Goal: Task Accomplishment & Management: Use online tool/utility

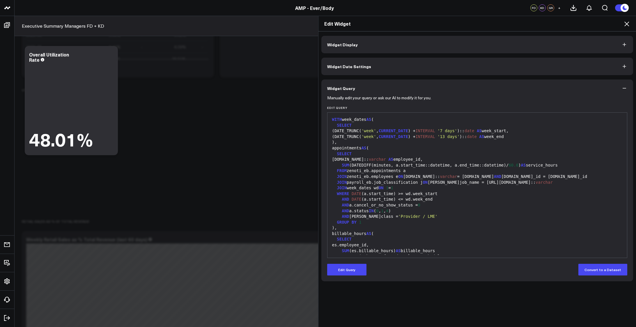
scroll to position [116, 0]
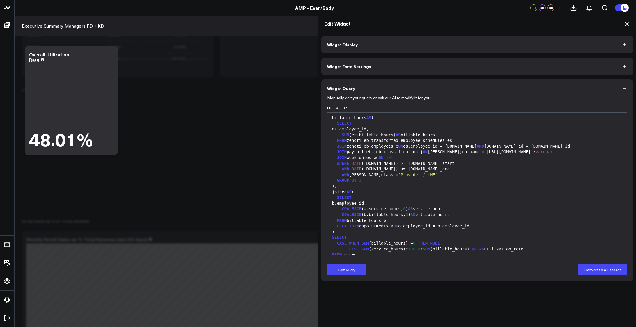
click at [440, 153] on div "JOIN payroll_eb.job_classification j ON j.job_name = [URL][DOMAIN_NAME]:: [PERS…" at bounding box center [477, 152] width 294 height 6
click at [349, 267] on button "Edit Query" at bounding box center [346, 270] width 39 height 12
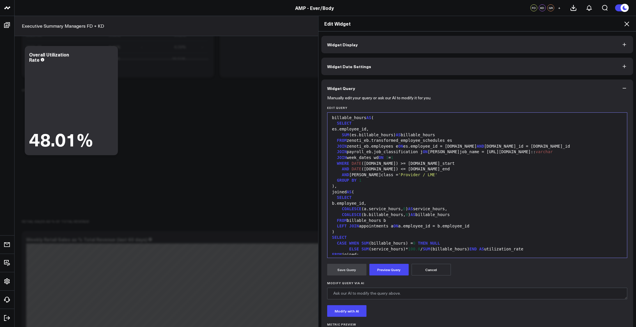
click at [418, 211] on div "COALESCE (a.service_hours, 0 ) AS service_hours," at bounding box center [477, 209] width 294 height 6
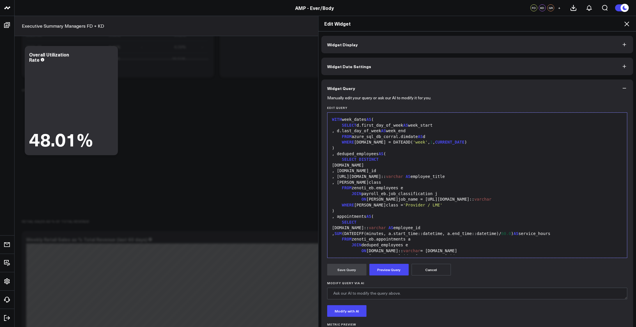
scroll to position [160, 0]
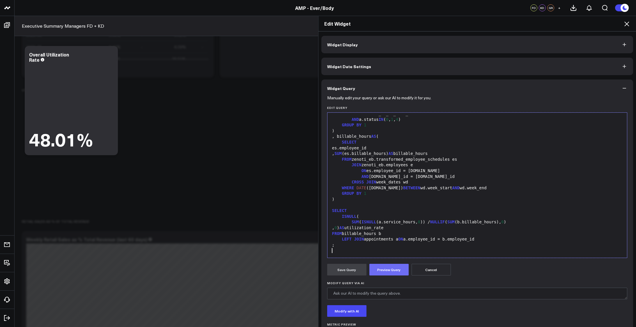
click at [388, 267] on button "Preview Query" at bounding box center [388, 270] width 39 height 12
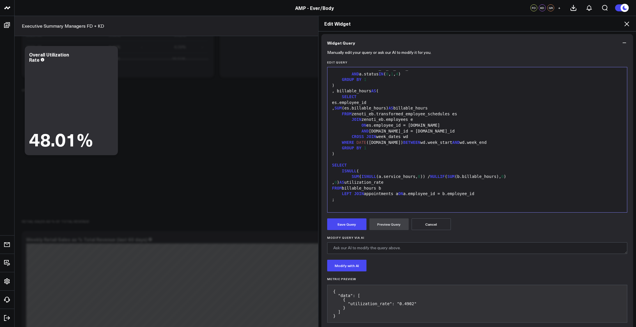
scroll to position [16, 0]
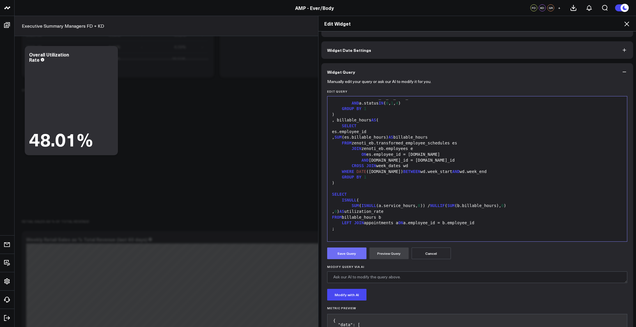
click at [344, 253] on button "Save Query" at bounding box center [346, 253] width 39 height 12
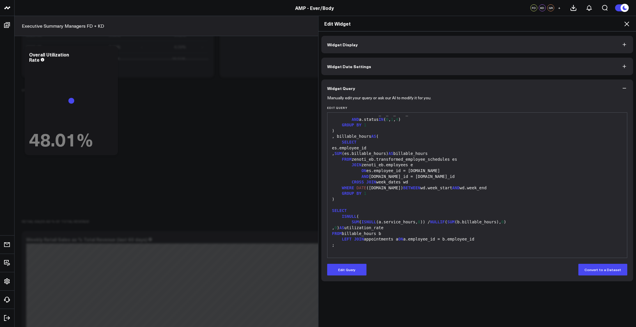
scroll to position [0, 0]
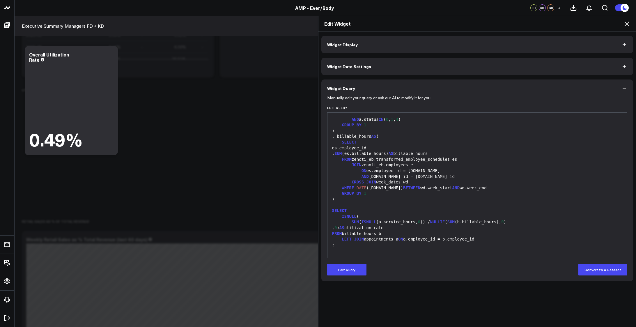
click at [392, 227] on div ", 0 ) AS utilization_rate" at bounding box center [477, 228] width 294 height 6
click at [344, 229] on span "AS" at bounding box center [341, 227] width 5 height 5
click at [350, 268] on button "Edit Query" at bounding box center [346, 270] width 39 height 12
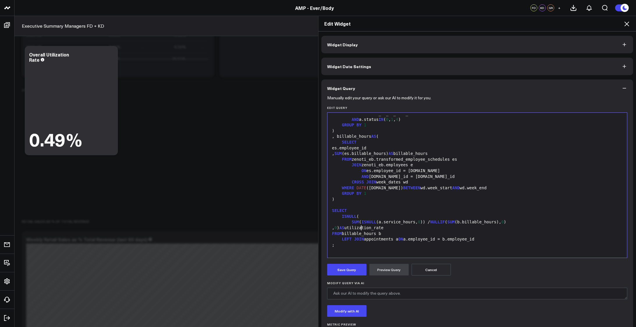
click at [344, 227] on span "AS" at bounding box center [341, 227] width 5 height 5
click at [384, 269] on button "Preview Query" at bounding box center [388, 270] width 39 height 12
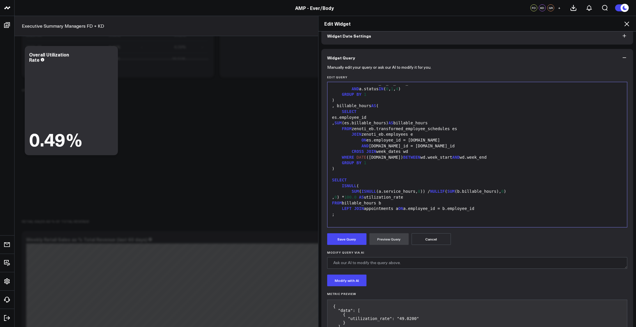
scroll to position [55, 0]
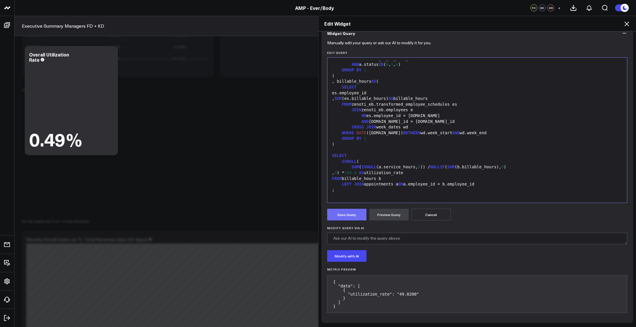
click at [333, 212] on button "Save Query" at bounding box center [346, 215] width 39 height 12
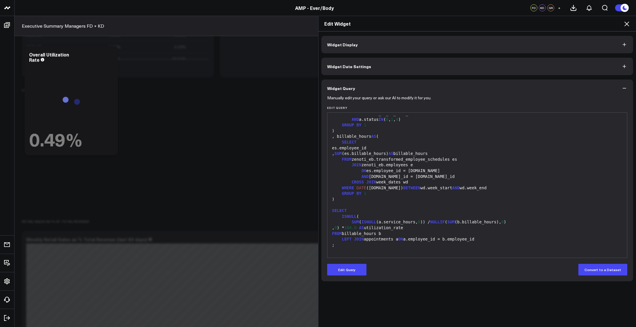
scroll to position [0, 0]
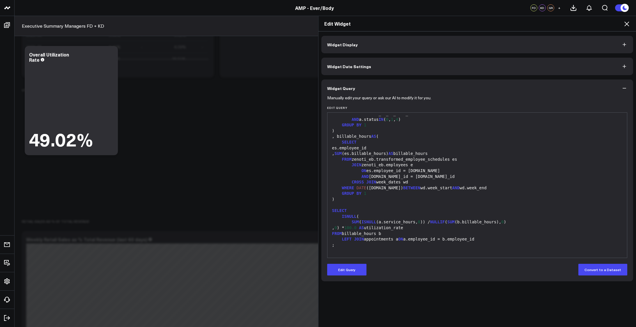
click at [627, 22] on icon at bounding box center [626, 23] width 7 height 7
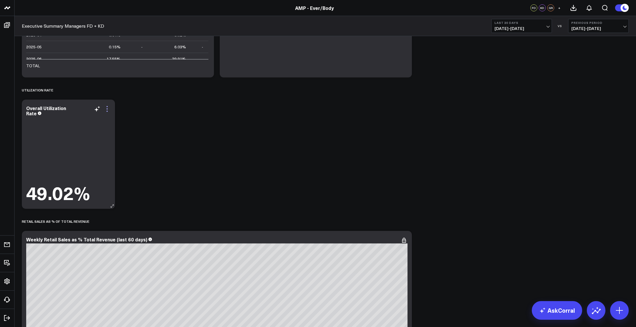
click at [109, 110] on icon at bounding box center [107, 108] width 7 height 7
click at [0, 0] on button "Comment" at bounding box center [0, 0] width 0 height 0
type textarea "simplified, adjusted for nulls, approved for release"
click at [115, 153] on button "Comment" at bounding box center [121, 150] width 25 height 8
click at [310, 160] on div "Modify via AI Copy link to widget Ask support Remove Create linked copy Executi…" at bounding box center [325, 80] width 613 height 3186
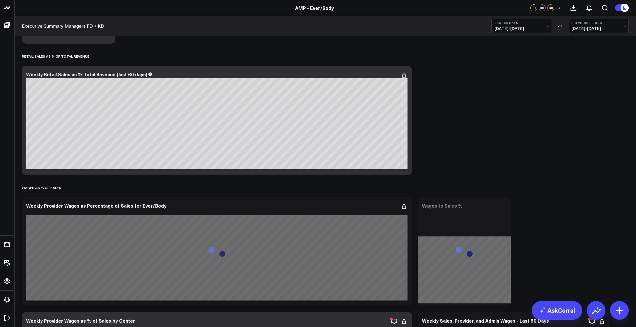
scroll to position [1751, 0]
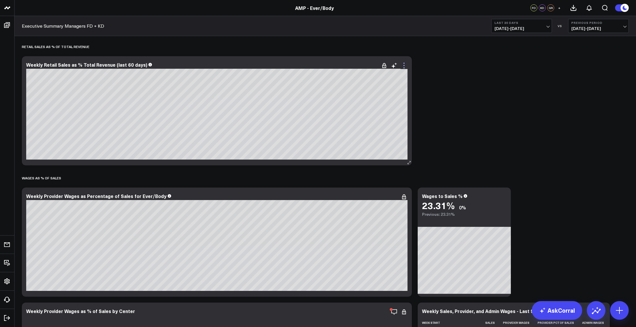
click at [407, 68] on icon at bounding box center [404, 65] width 7 height 7
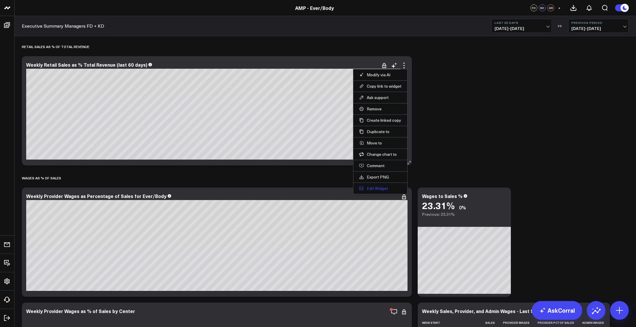
click at [377, 188] on button "Edit Widget" at bounding box center [380, 188] width 42 height 5
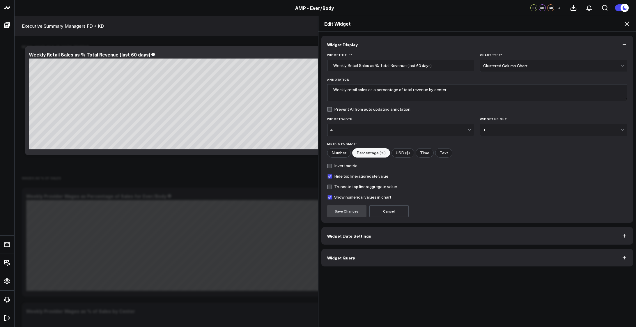
click at [431, 234] on button "Widget Date Settings" at bounding box center [477, 235] width 312 height 17
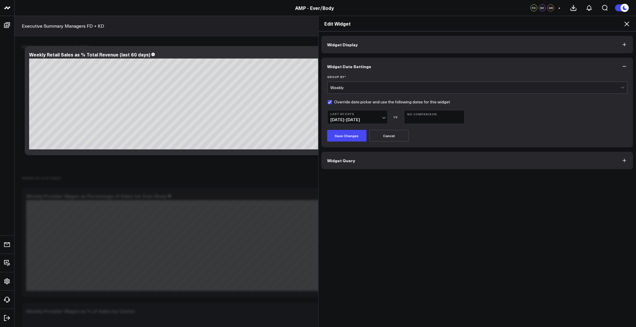
click at [419, 47] on button "Widget Display" at bounding box center [477, 44] width 312 height 17
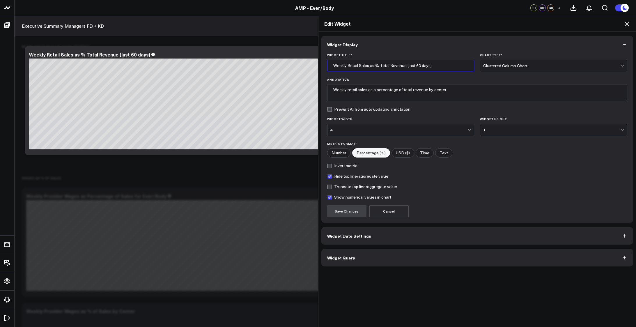
drag, startPoint x: 437, startPoint y: 65, endPoint x: 309, endPoint y: 63, distance: 128.1
click at [309, 63] on div "Edit Widget Widget Display Widget Title * Weekly Retail Sales as % Total Revenu…" at bounding box center [318, 171] width 636 height 311
click at [460, 259] on button "Widget Query" at bounding box center [477, 257] width 312 height 17
click at [448, 255] on div "Widget Display Widget Title * Weekly Retail Sales as % Total Revenue (last 60 d…" at bounding box center [478, 179] width 318 height 296
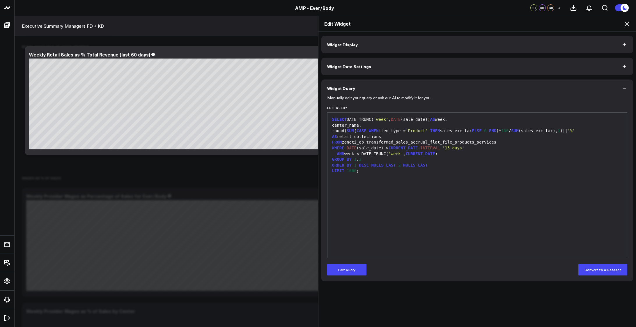
click at [628, 23] on icon at bounding box center [627, 24] width 5 height 5
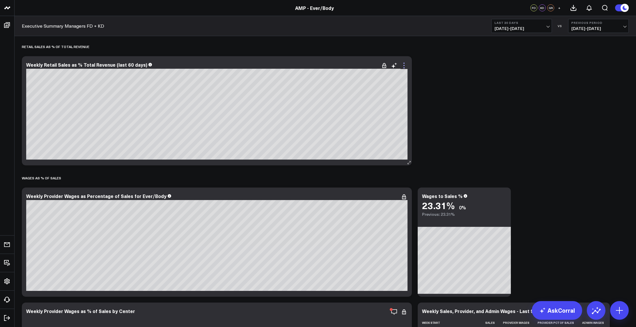
click at [404, 67] on icon at bounding box center [404, 65] width 7 height 7
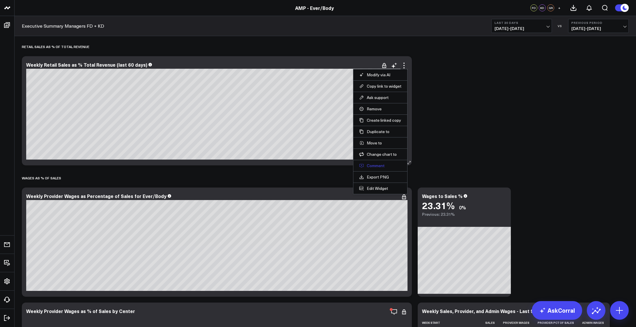
click at [378, 167] on button "Comment" at bounding box center [380, 165] width 42 height 5
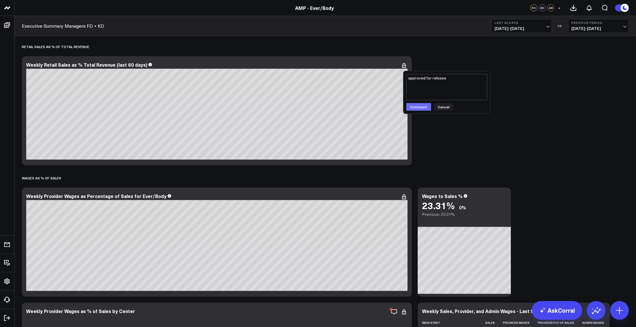
type textarea "approved for release"
click at [419, 110] on button "Comment" at bounding box center [418, 107] width 25 height 8
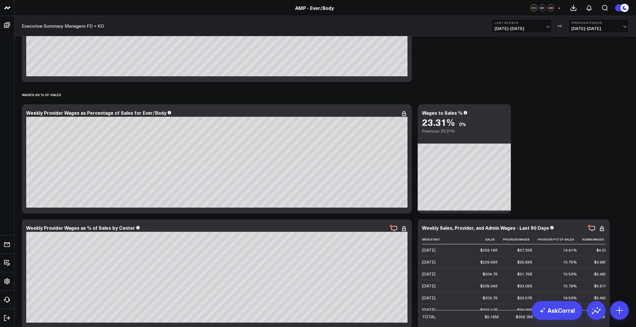
scroll to position [1873, 0]
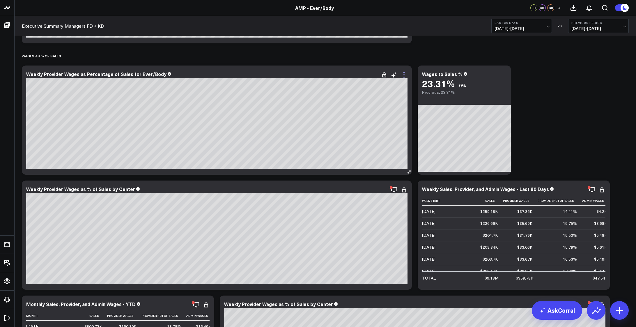
click at [404, 76] on icon at bounding box center [404, 74] width 7 height 7
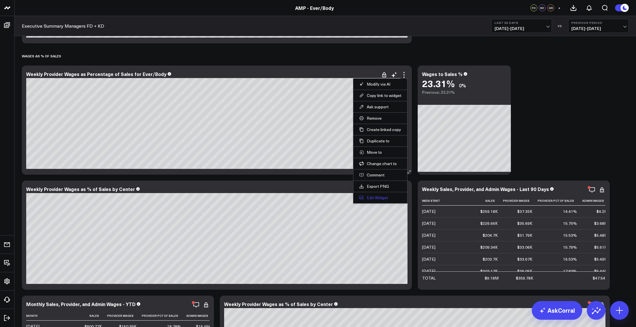
click at [377, 198] on button "Edit Widget" at bounding box center [380, 197] width 42 height 5
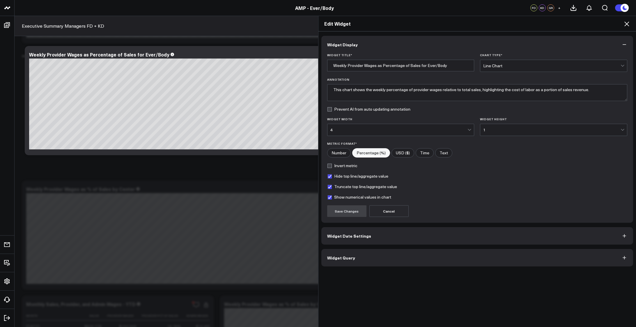
click at [426, 235] on button "Widget Date Settings" at bounding box center [477, 235] width 312 height 17
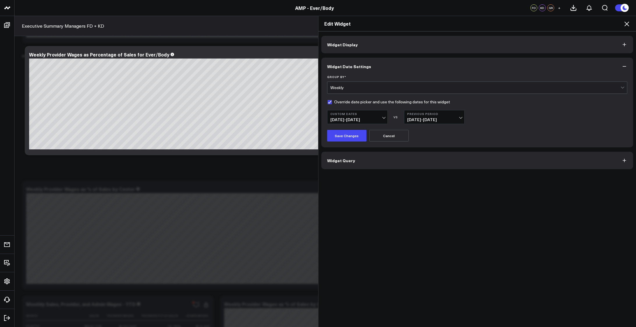
click at [345, 157] on button "Widget Query" at bounding box center [477, 160] width 312 height 17
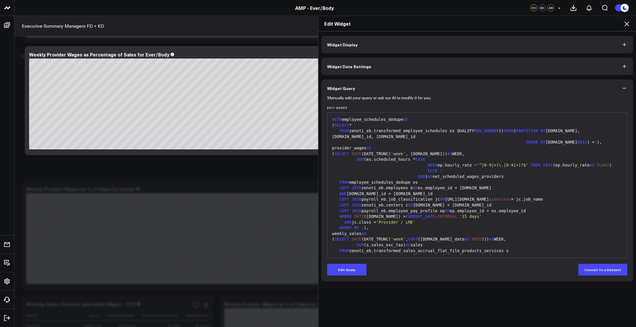
click at [476, 225] on div "GROUP BY 1 )," at bounding box center [477, 228] width 294 height 6
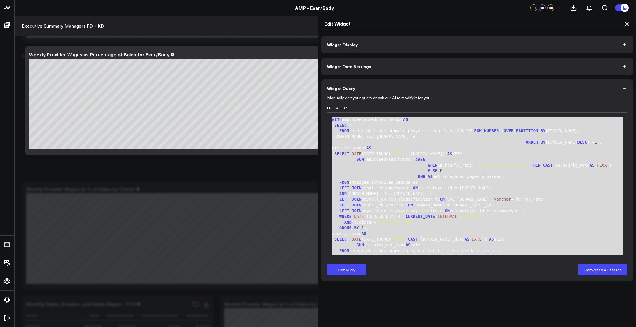
drag, startPoint x: 354, startPoint y: 251, endPoint x: 303, endPoint y: 88, distance: 170.4
click at [303, 88] on div "Edit Widget Widget Display Widget Date Settings Widget Query Manually edit your…" at bounding box center [318, 171] width 636 height 311
copy div "WITH employee_schedules_dedupe AS ( SELECT * FROM zenoti_eb.transformed_employe…"
click at [403, 52] on button "Widget Display" at bounding box center [477, 44] width 312 height 17
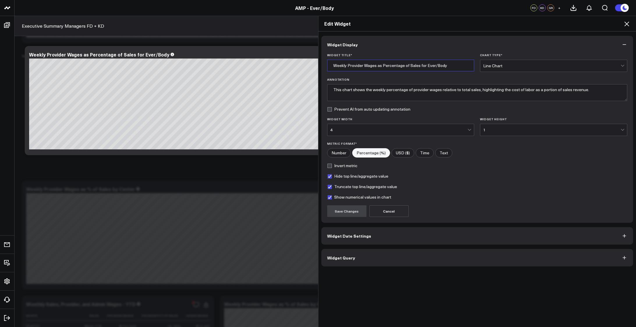
drag, startPoint x: 447, startPoint y: 63, endPoint x: 324, endPoint y: 69, distance: 123.3
click at [324, 69] on div "Widget Title * Weekly Provider Wages as Percentage of Sales for Ever/Body Chart…" at bounding box center [477, 137] width 312 height 169
click at [426, 264] on button "Widget Query" at bounding box center [477, 257] width 312 height 17
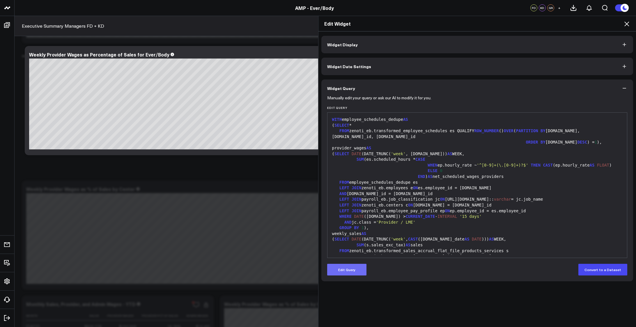
click at [348, 269] on button "Edit Query" at bounding box center [346, 270] width 39 height 12
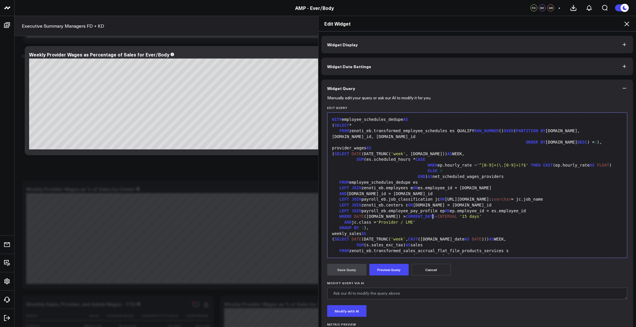
click at [430, 219] on div "WHERE DATE ([DOMAIN_NAME]) > CURRENT_DATE - INTERVAL '15 days'" at bounding box center [477, 217] width 294 height 6
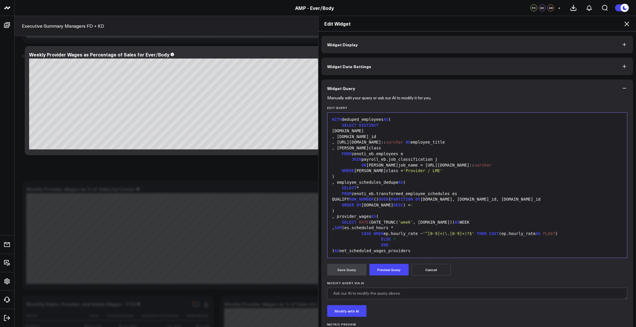
scroll to position [177, 0]
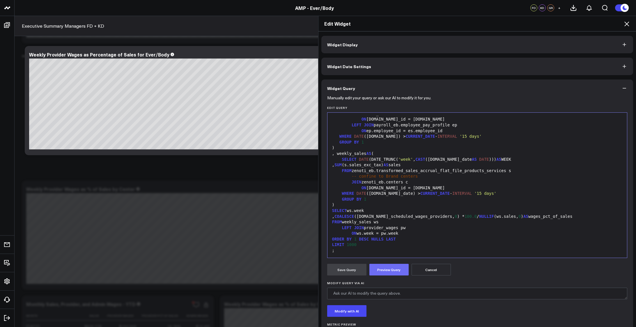
click at [385, 274] on button "Preview Query" at bounding box center [388, 270] width 39 height 12
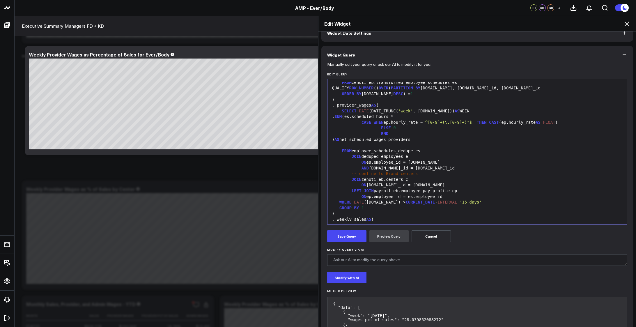
scroll to position [24, 0]
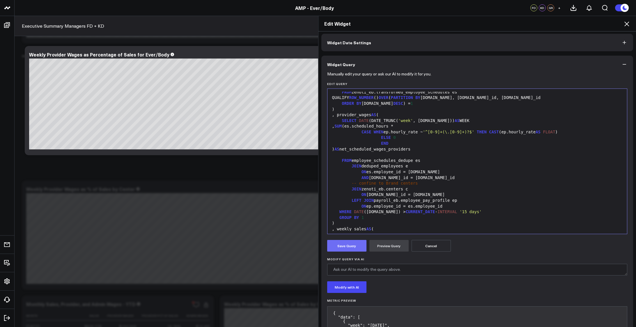
click at [337, 241] on button "Save Query" at bounding box center [346, 246] width 39 height 12
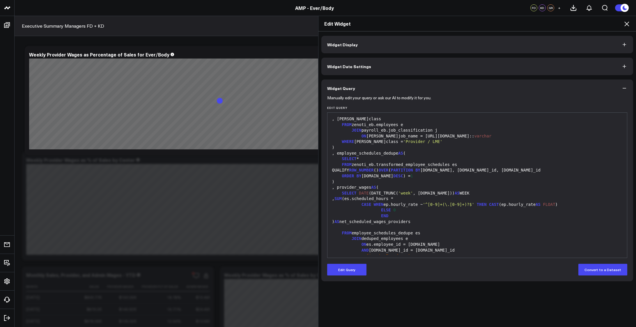
scroll to position [1912, 0]
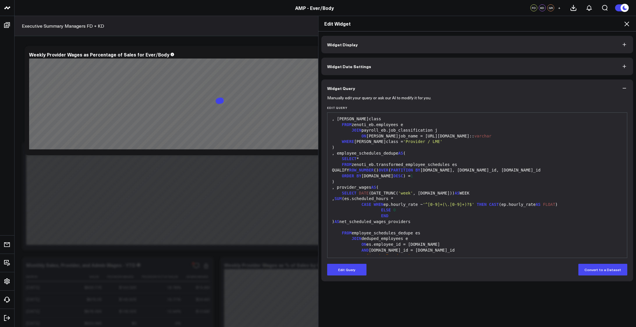
click at [615, 64] on button "Widget Date Settings" at bounding box center [477, 66] width 312 height 17
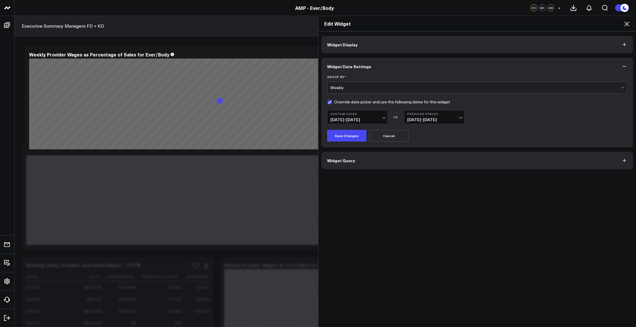
click at [528, 287] on div "Widget Display Widget Date Settings Group By * Weekly Override date picker and …" at bounding box center [478, 179] width 318 height 296
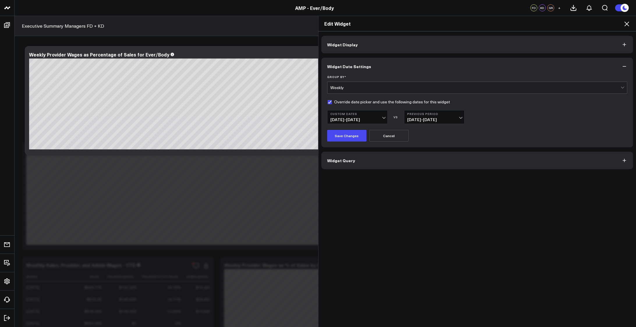
click at [625, 23] on icon at bounding box center [626, 23] width 7 height 7
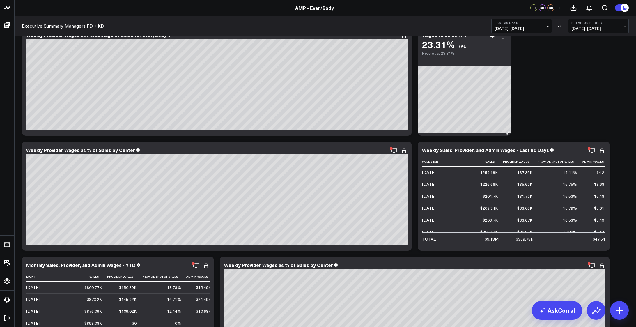
scroll to position [1825, 0]
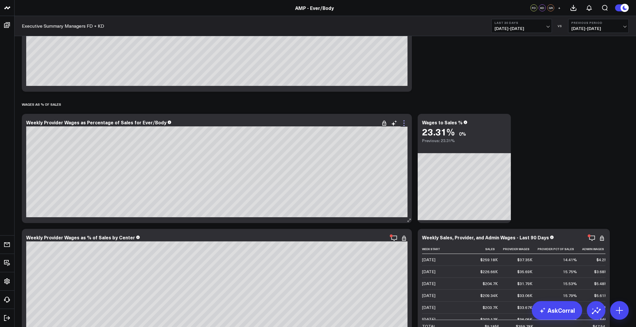
click at [404, 122] on icon at bounding box center [404, 123] width 7 height 7
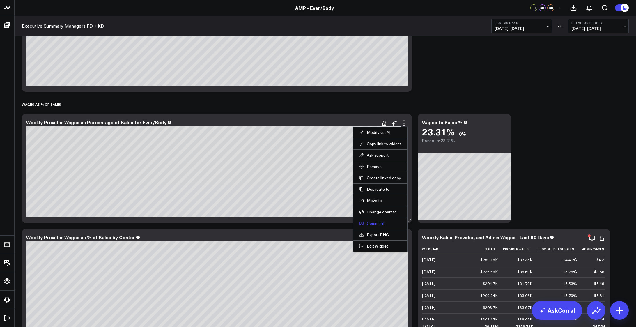
click at [376, 222] on button "Comment" at bounding box center [380, 223] width 42 height 5
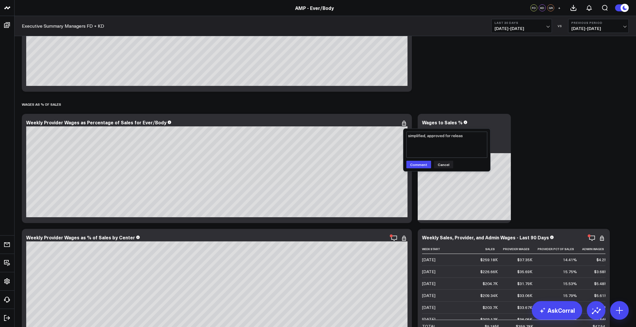
type textarea "simplified, approved for release"
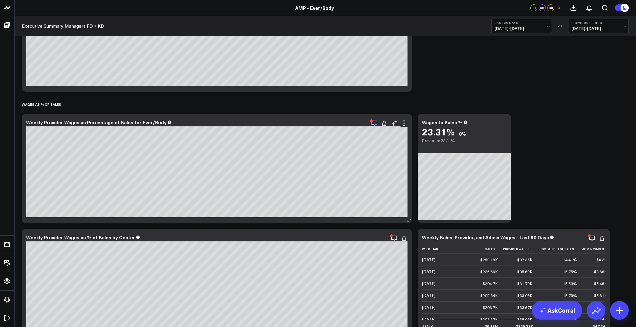
click at [376, 123] on icon "button" at bounding box center [374, 123] width 7 height 7
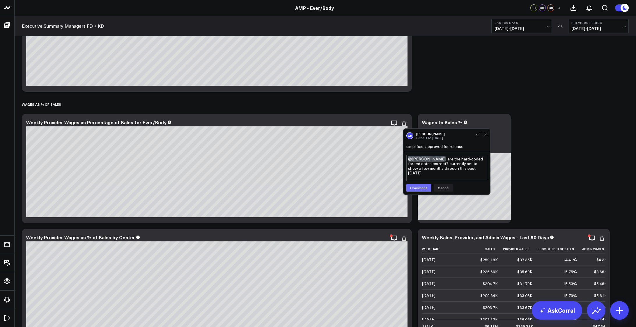
type textarea "@[PERSON_NAME] are the hard-coded forced dates correct? currently set to show a…"
click at [418, 187] on button "Comment" at bounding box center [418, 188] width 25 height 8
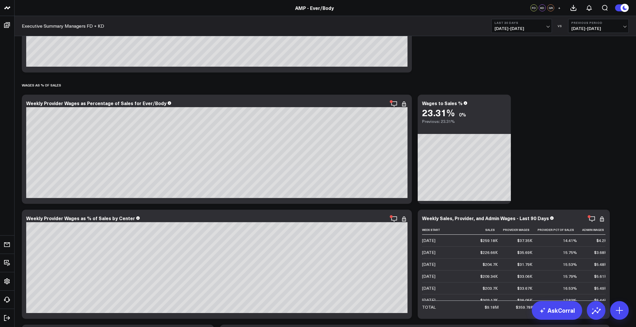
scroll to position [1854, 0]
